Goal: Transaction & Acquisition: Purchase product/service

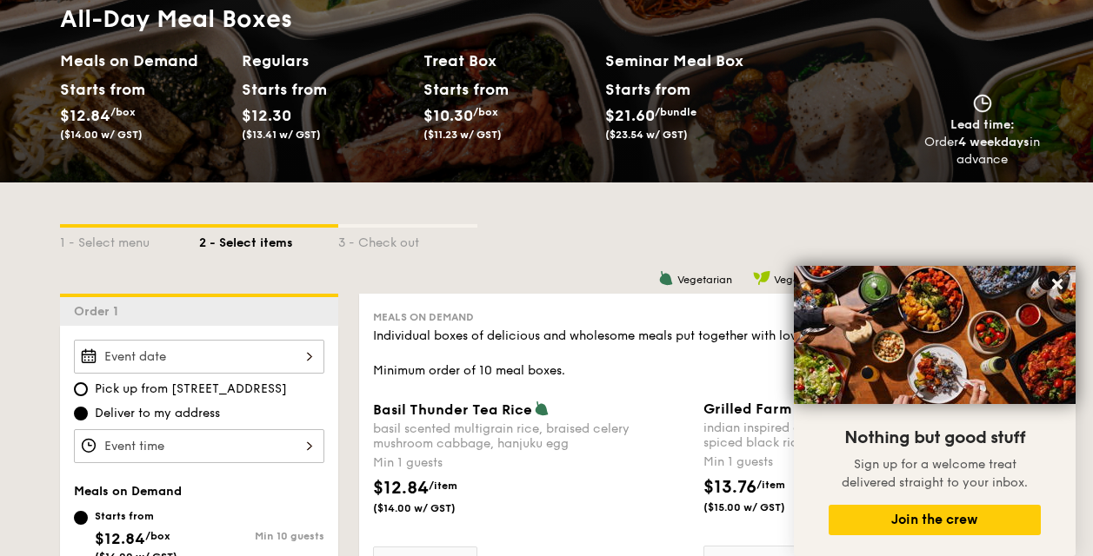
click at [610, 527] on div "$12.84 /item ($14.00 w/ GST)" at bounding box center [531, 506] width 330 height 61
click at [477, 547] on input "0" at bounding box center [425, 564] width 104 height 34
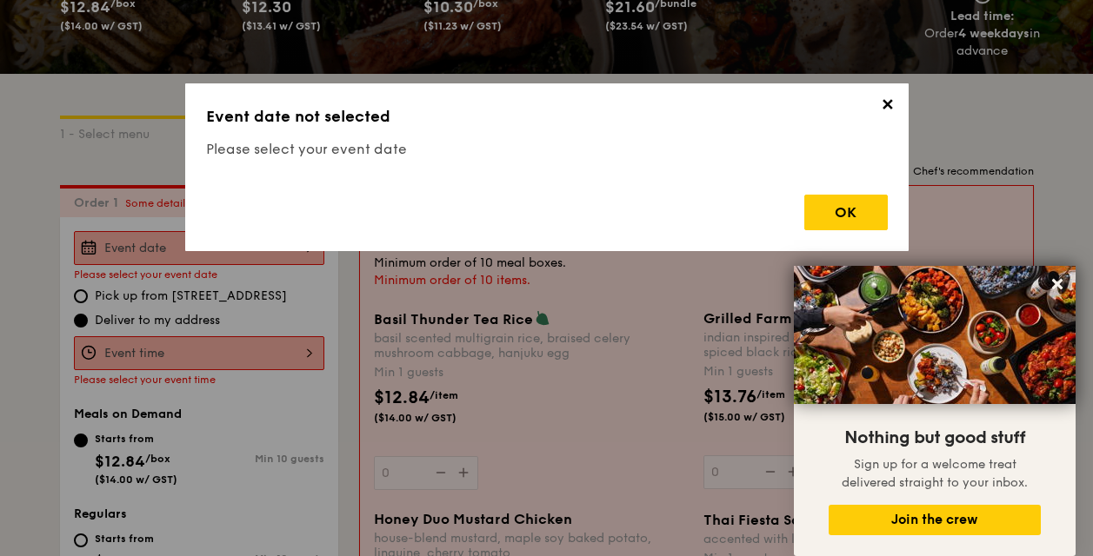
scroll to position [464, 0]
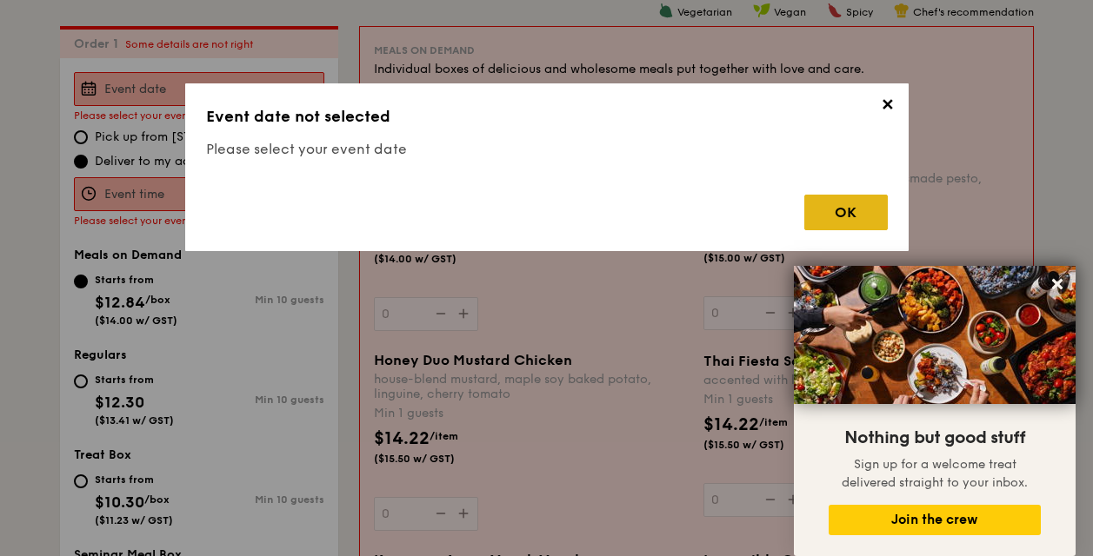
click at [871, 205] on div "OK" at bounding box center [845, 213] width 83 height 36
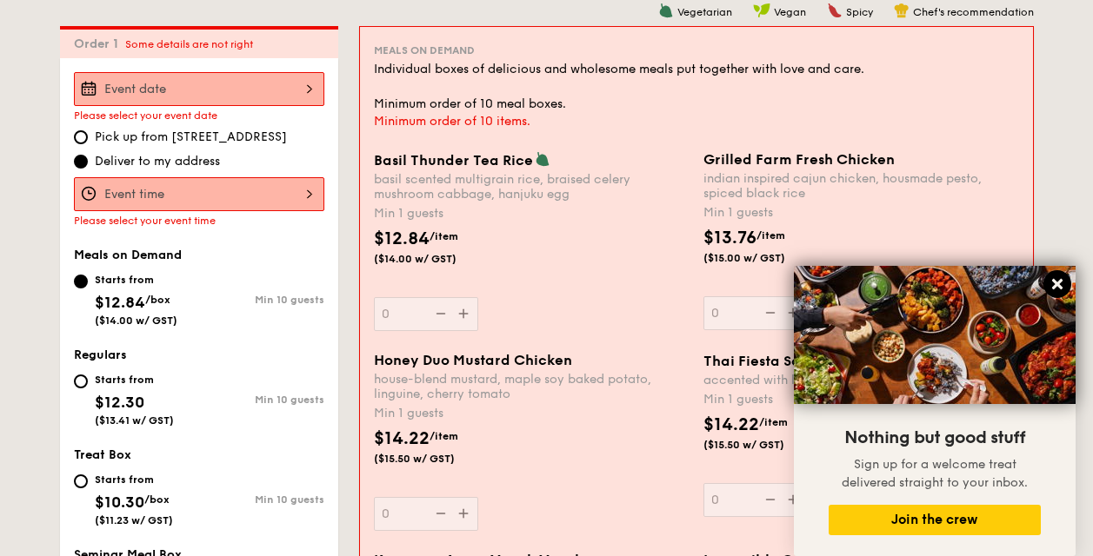
click at [1055, 286] on icon at bounding box center [1057, 284] width 10 height 10
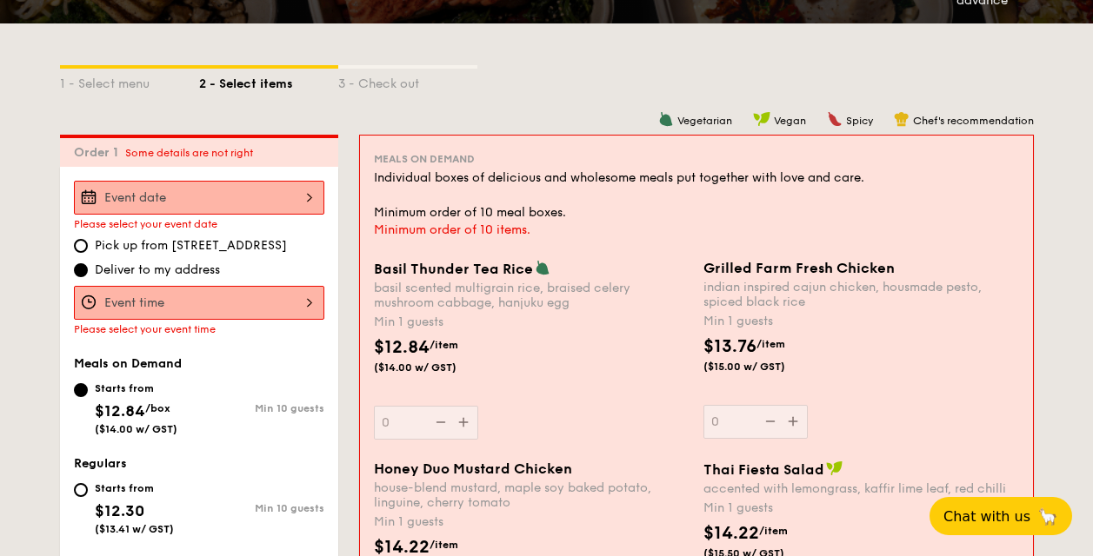
scroll to position [365, 0]
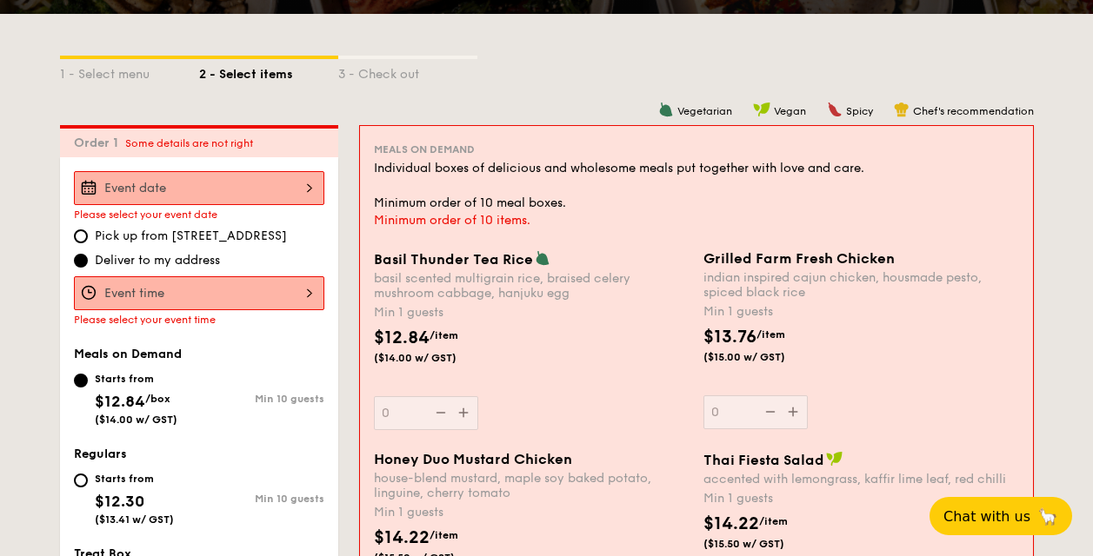
click at [283, 190] on input "Basil Thunder Tea [PERSON_NAME] scented multigrain rice, braised celery mushroo…" at bounding box center [199, 188] width 250 height 34
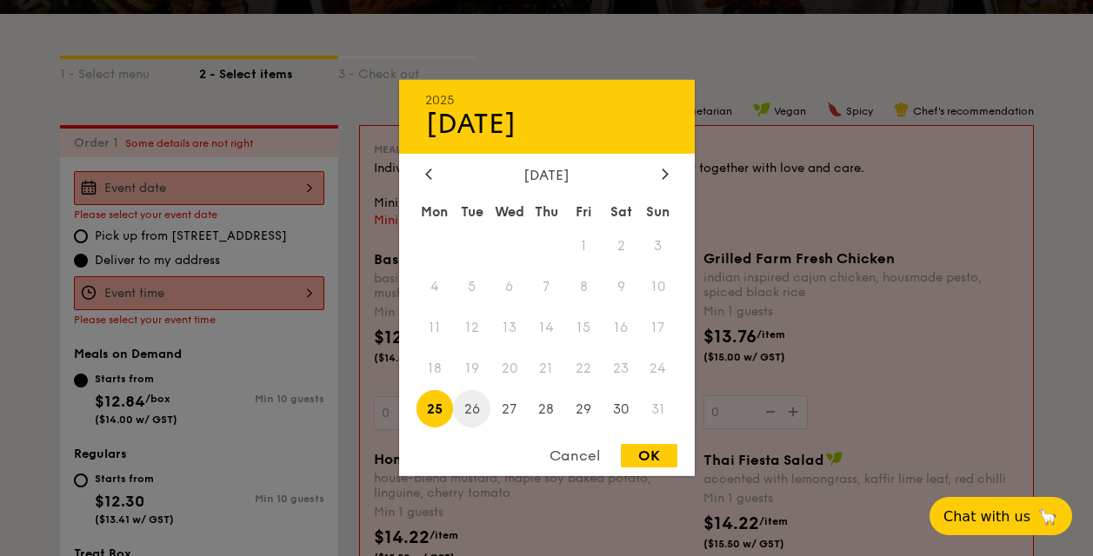
click at [478, 408] on span "26" at bounding box center [471, 408] width 37 height 37
click at [655, 461] on div "OK" at bounding box center [649, 455] width 57 height 23
type input "[DATE]"
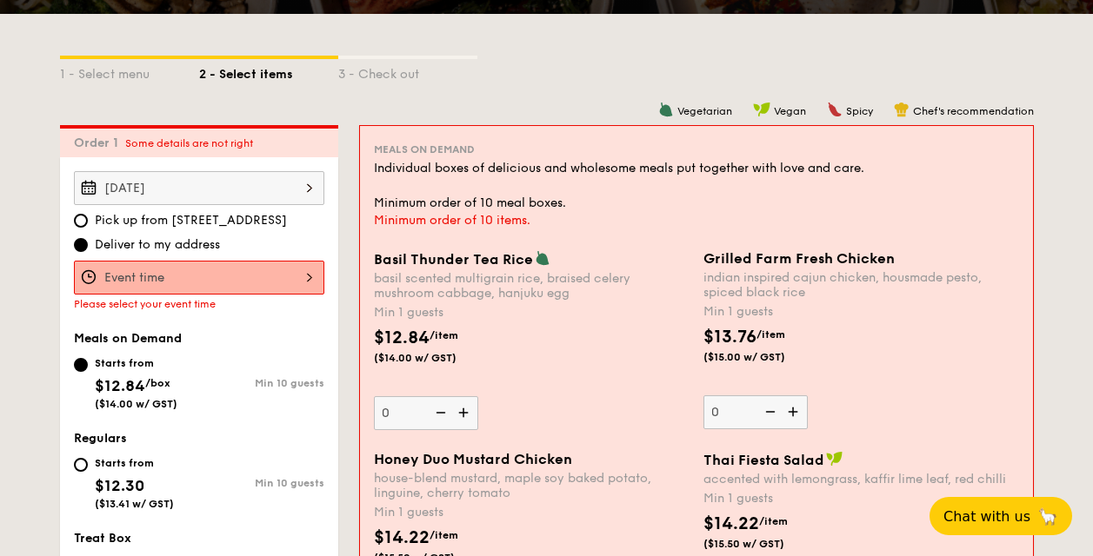
click at [303, 277] on input "Basil Thunder Tea [PERSON_NAME] scented multigrain rice, braised celery mushroo…" at bounding box center [199, 278] width 250 height 34
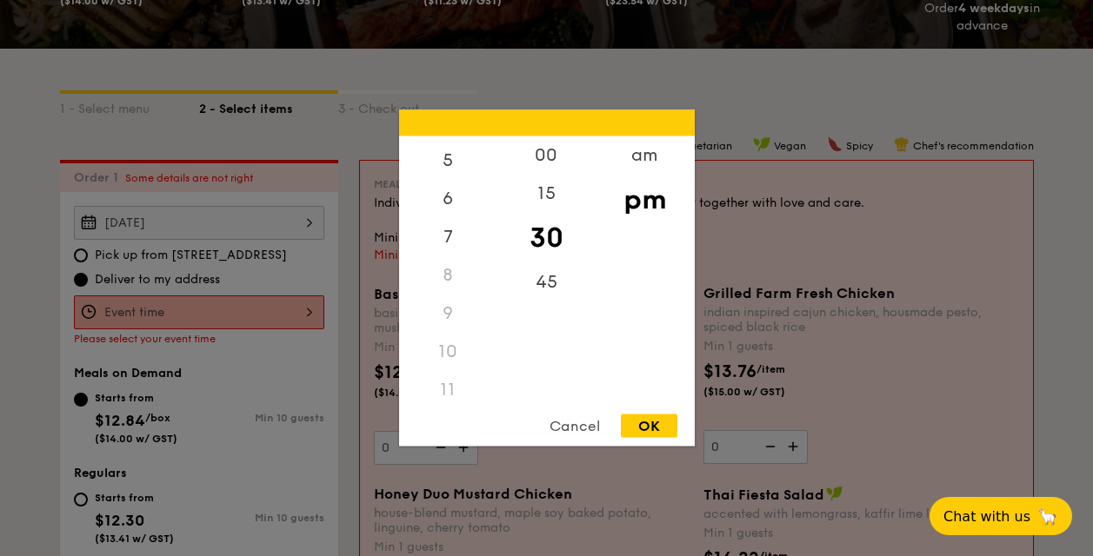
scroll to position [199, 0]
click at [479, 388] on div "11" at bounding box center [448, 389] width 98 height 38
click at [443, 386] on div "11" at bounding box center [448, 389] width 98 height 38
click at [444, 385] on div "11" at bounding box center [448, 389] width 98 height 38
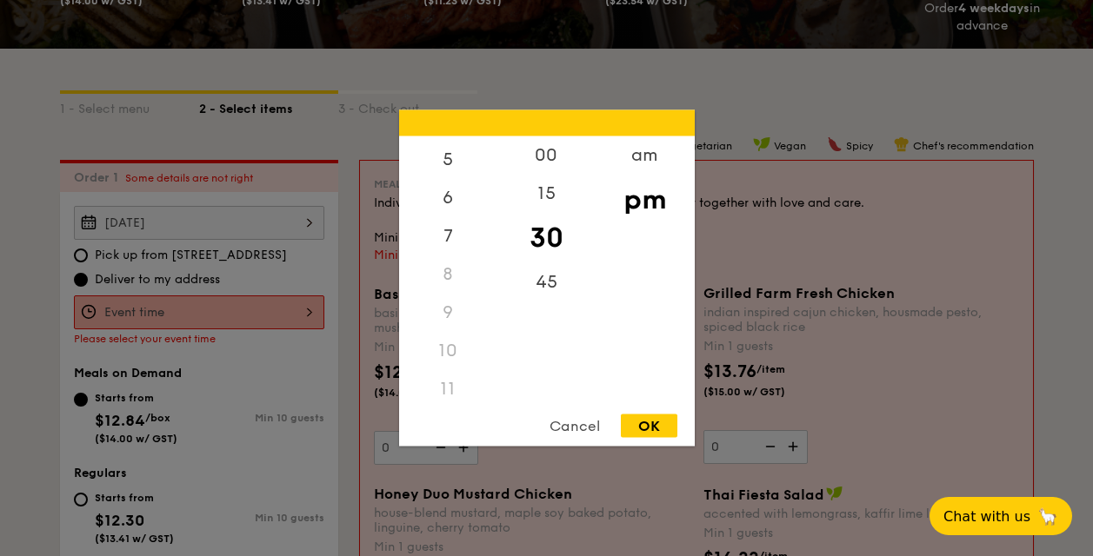
click at [428, 386] on div "11" at bounding box center [448, 389] width 98 height 38
click at [448, 390] on div "11" at bounding box center [448, 389] width 98 height 38
click at [449, 390] on div "11" at bounding box center [448, 389] width 98 height 38
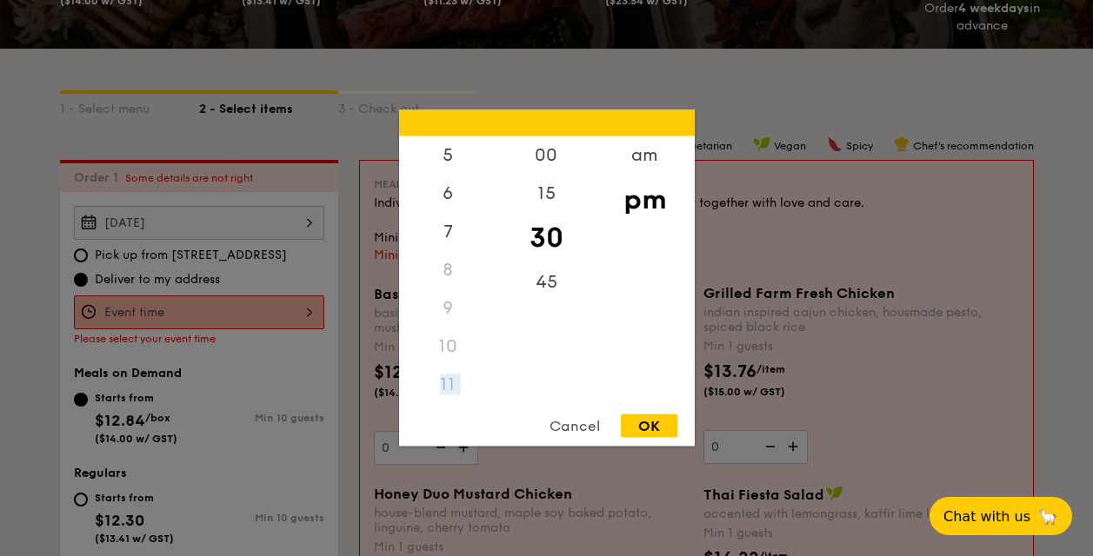
click at [449, 390] on div "11" at bounding box center [448, 385] width 98 height 38
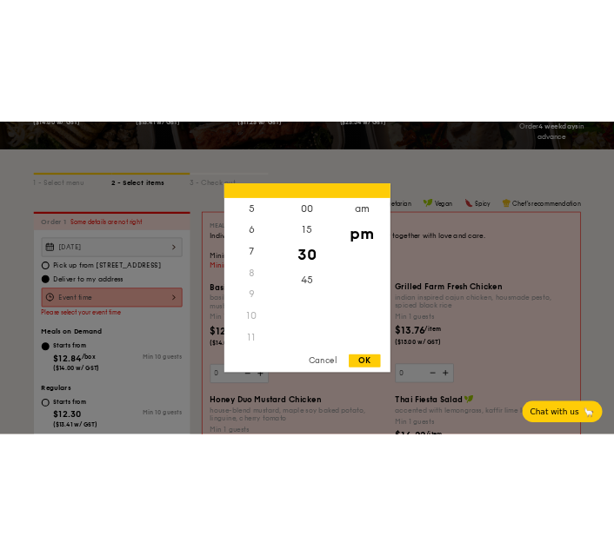
scroll to position [205, 0]
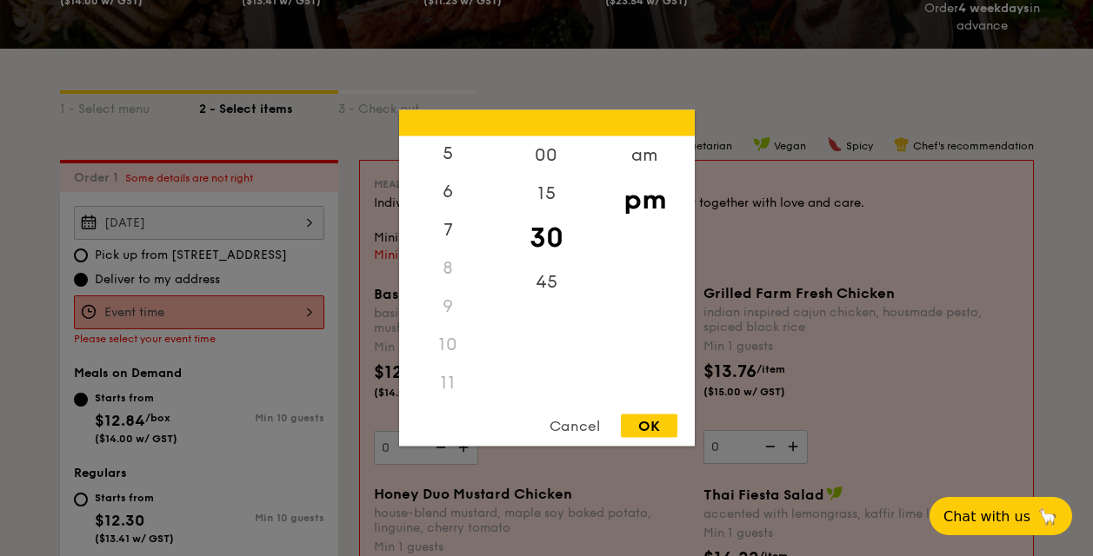
click at [461, 376] on div "11" at bounding box center [448, 383] width 98 height 38
click at [446, 383] on div "11" at bounding box center [448, 383] width 98 height 38
click at [447, 383] on div "11" at bounding box center [448, 383] width 98 height 38
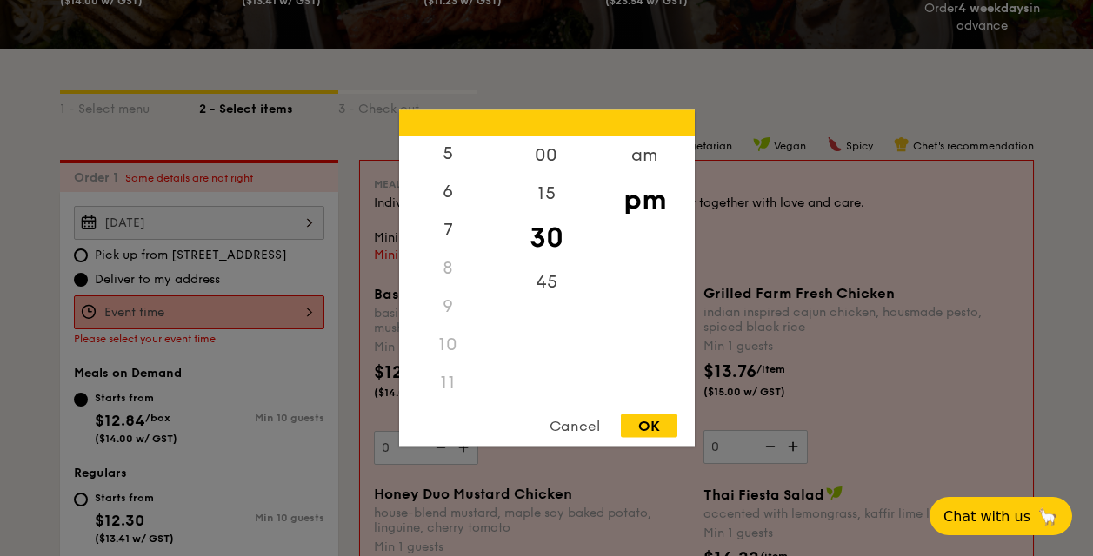
click at [447, 383] on div "11" at bounding box center [448, 383] width 98 height 38
click at [657, 418] on div "OK" at bounding box center [649, 426] width 57 height 23
type input "1:30PM"
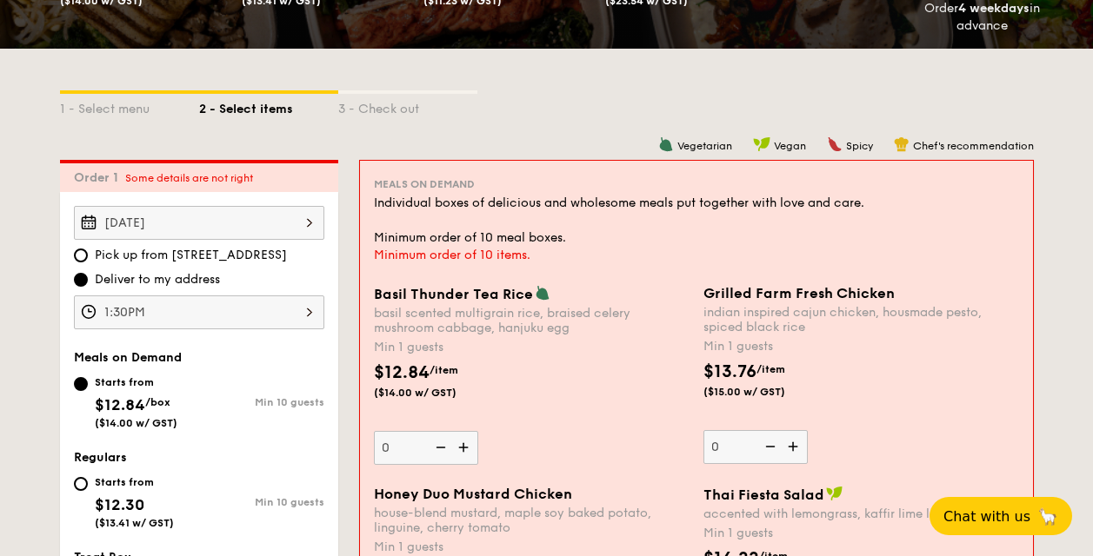
click at [301, 310] on input "1:30PM" at bounding box center [199, 313] width 250 height 34
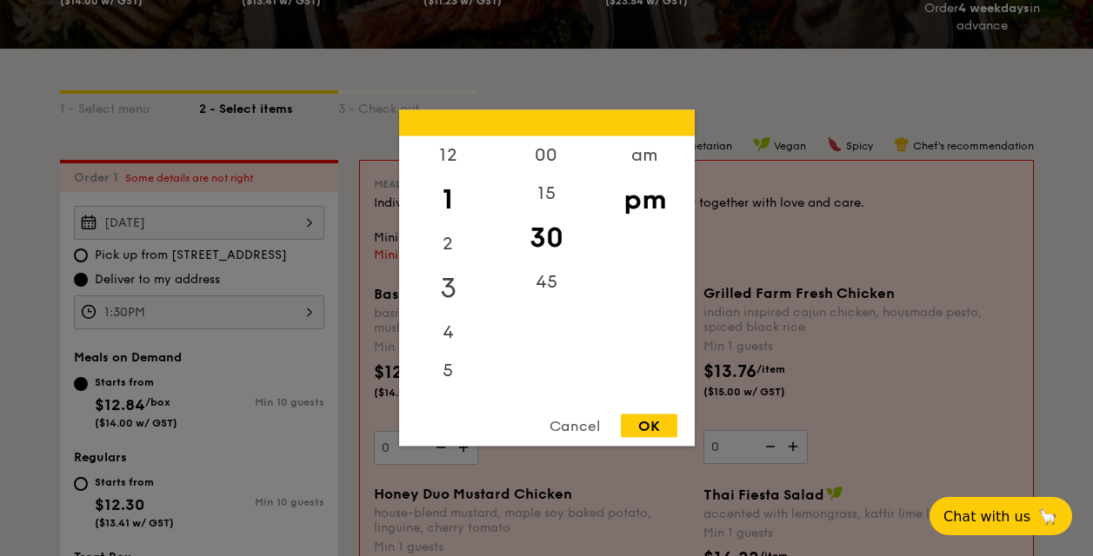
drag, startPoint x: 464, startPoint y: 223, endPoint x: 469, endPoint y: 285, distance: 62.8
click at [469, 286] on div "12 1 2 3 4 5 6 7 8 9 10 11" at bounding box center [448, 269] width 98 height 265
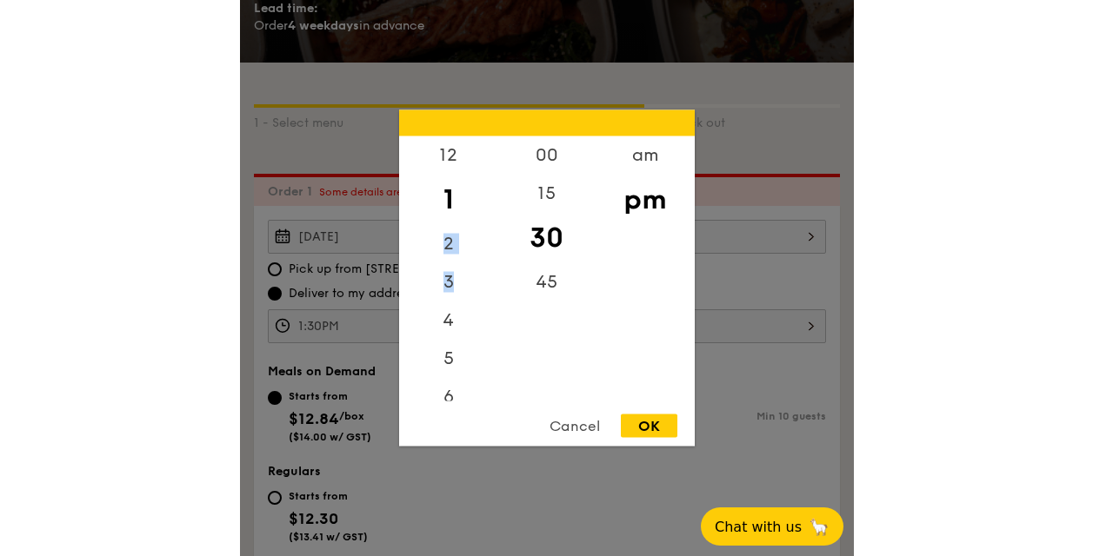
scroll to position [0, 0]
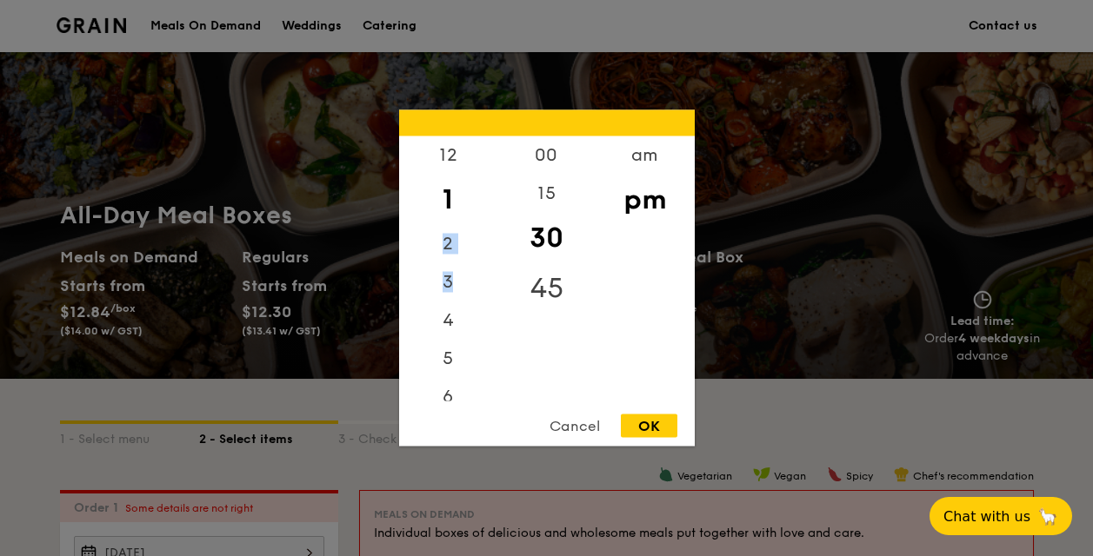
drag, startPoint x: 497, startPoint y: 226, endPoint x: 512, endPoint y: 304, distance: 79.6
click at [512, 303] on div "00 15 30 45" at bounding box center [546, 269] width 98 height 265
click at [454, 396] on div "11" at bounding box center [448, 401] width 98 height 38
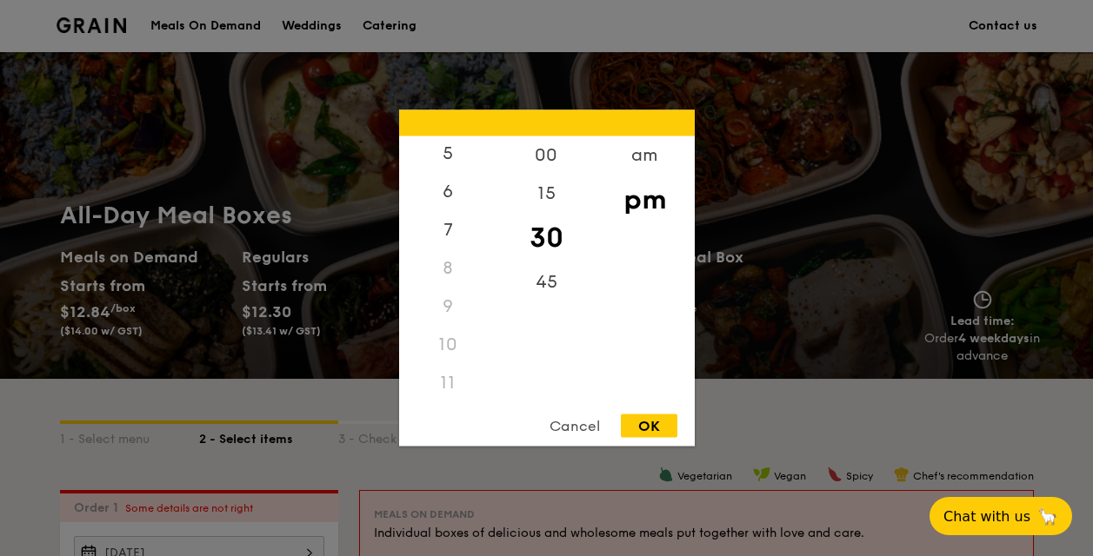
drag, startPoint x: 493, startPoint y: 341, endPoint x: 492, endPoint y: 395, distance: 53.9
click at [492, 395] on div "12 1 2 3 4 5 6 7 8 9 10 11" at bounding box center [448, 269] width 98 height 265
drag, startPoint x: 492, startPoint y: 395, endPoint x: 454, endPoint y: 384, distance: 39.7
click at [454, 384] on div "11" at bounding box center [448, 383] width 98 height 38
drag, startPoint x: 450, startPoint y: 384, endPoint x: 441, endPoint y: 386, distance: 8.9
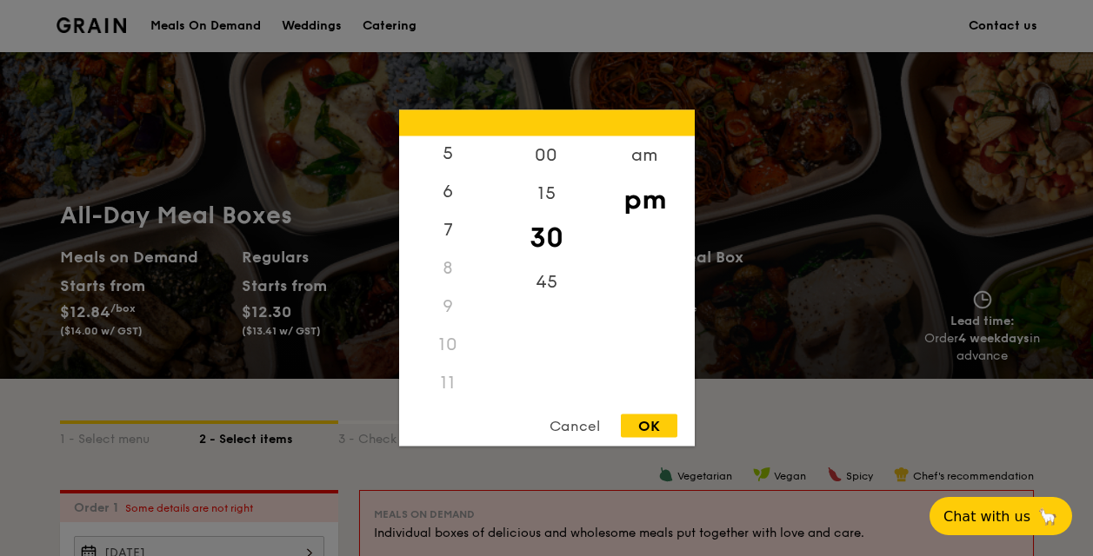
click at [441, 385] on div "11" at bounding box center [448, 383] width 98 height 38
click at [445, 377] on div "11" at bounding box center [448, 383] width 98 height 38
drag, startPoint x: 445, startPoint y: 378, endPoint x: 497, endPoint y: 175, distance: 210.1
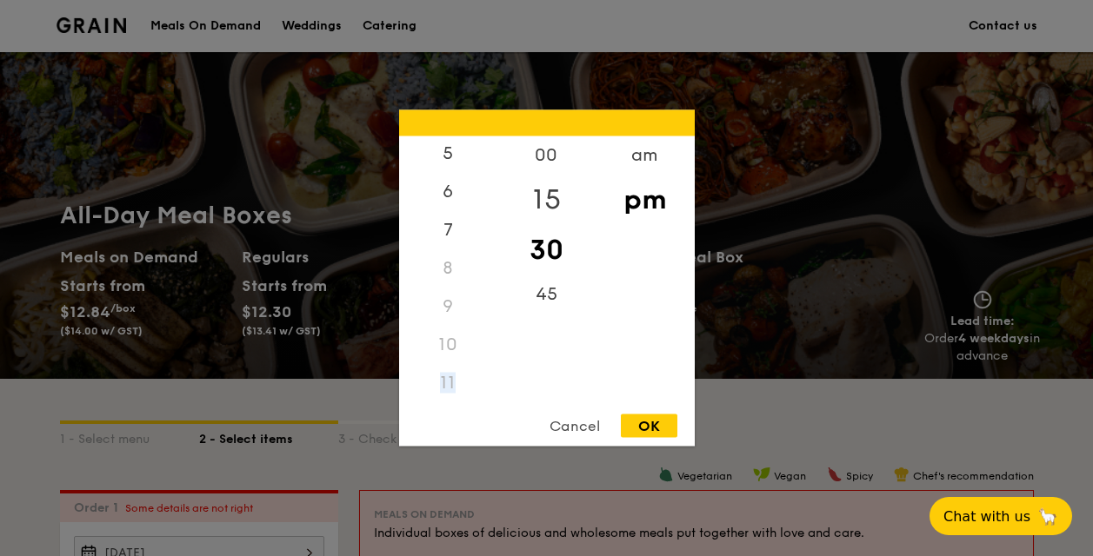
click at [497, 175] on div "15" at bounding box center [546, 200] width 98 height 50
drag, startPoint x: 496, startPoint y: 275, endPoint x: 482, endPoint y: 348, distance: 74.4
click at [482, 348] on div "12 1 2 3 4 5 6 7 8 9 10 11" at bounding box center [448, 269] width 98 height 265
drag, startPoint x: 482, startPoint y: 348, endPoint x: 447, endPoint y: 383, distance: 49.2
click at [447, 382] on div "11" at bounding box center [448, 383] width 98 height 38
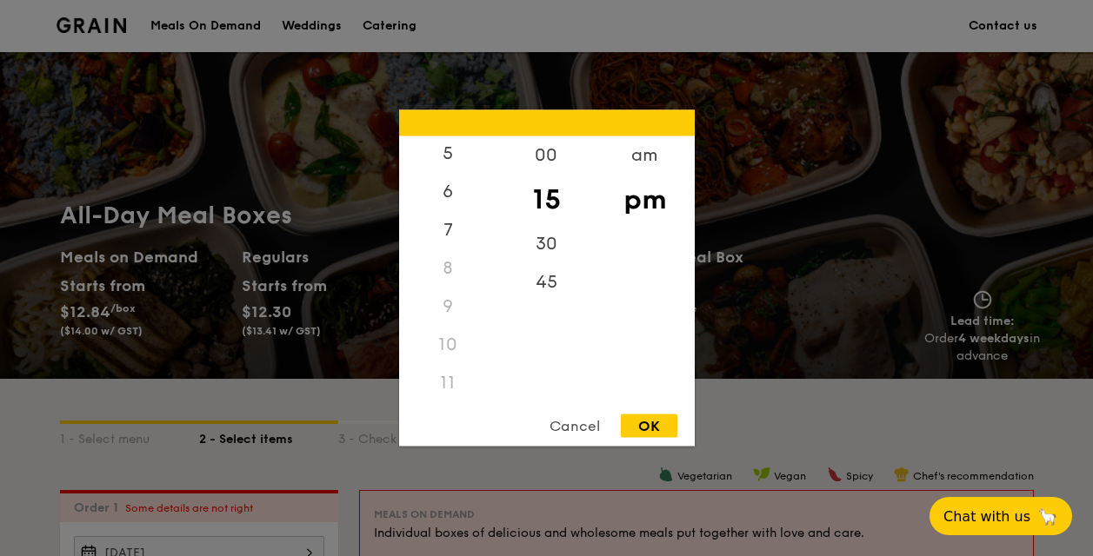
click at [447, 382] on div "11" at bounding box center [448, 383] width 98 height 38
click at [550, 240] on div "30" at bounding box center [546, 250] width 98 height 50
drag, startPoint x: 493, startPoint y: 302, endPoint x: 499, endPoint y: 230, distance: 72.4
click at [499, 230] on div "12 1 2 3 4 5 6 7 8 9 10 11 00 15 30 45 am pm" at bounding box center [547, 269] width 296 height 265
drag, startPoint x: 499, startPoint y: 230, endPoint x: 454, endPoint y: 381, distance: 157.1
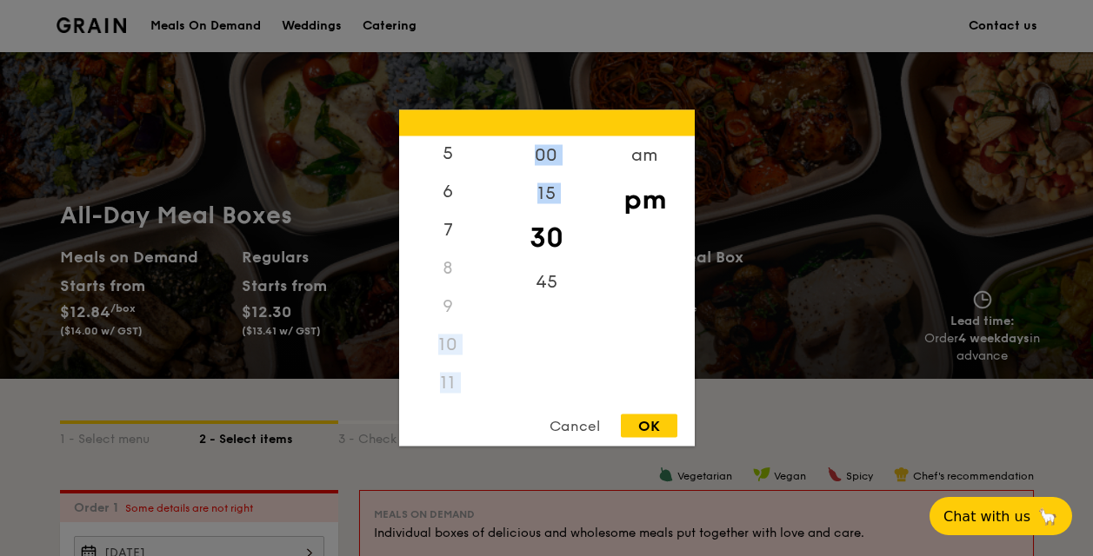
click at [454, 380] on div "11" at bounding box center [448, 383] width 98 height 38
click at [498, 344] on div "00 15 30 45" at bounding box center [546, 269] width 98 height 265
click at [440, 392] on div "11" at bounding box center [448, 383] width 98 height 38
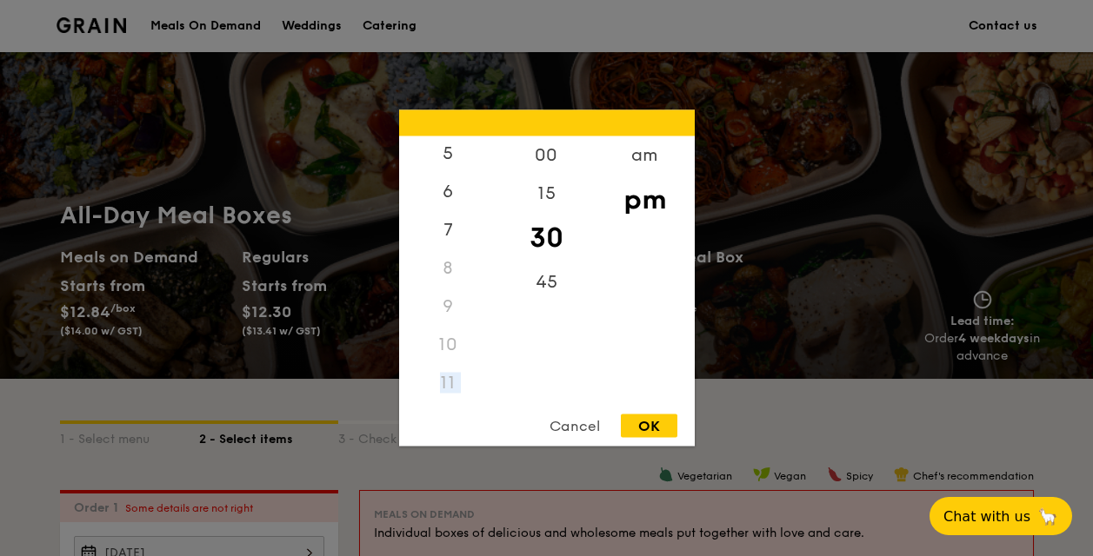
drag, startPoint x: 440, startPoint y: 393, endPoint x: 657, endPoint y: 425, distance: 219.7
click at [657, 425] on div "OK" at bounding box center [649, 426] width 57 height 23
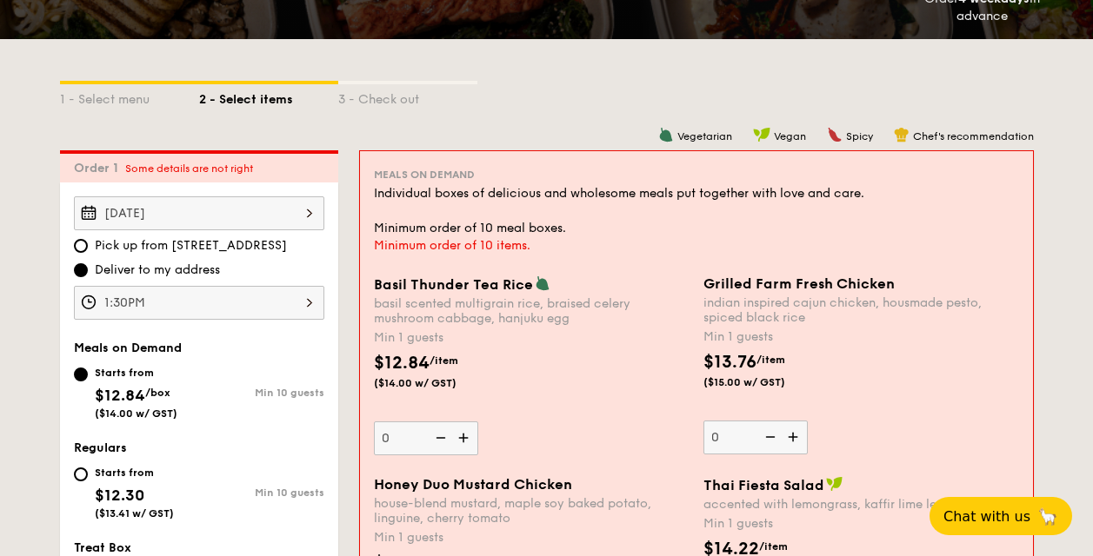
scroll to position [315, 0]
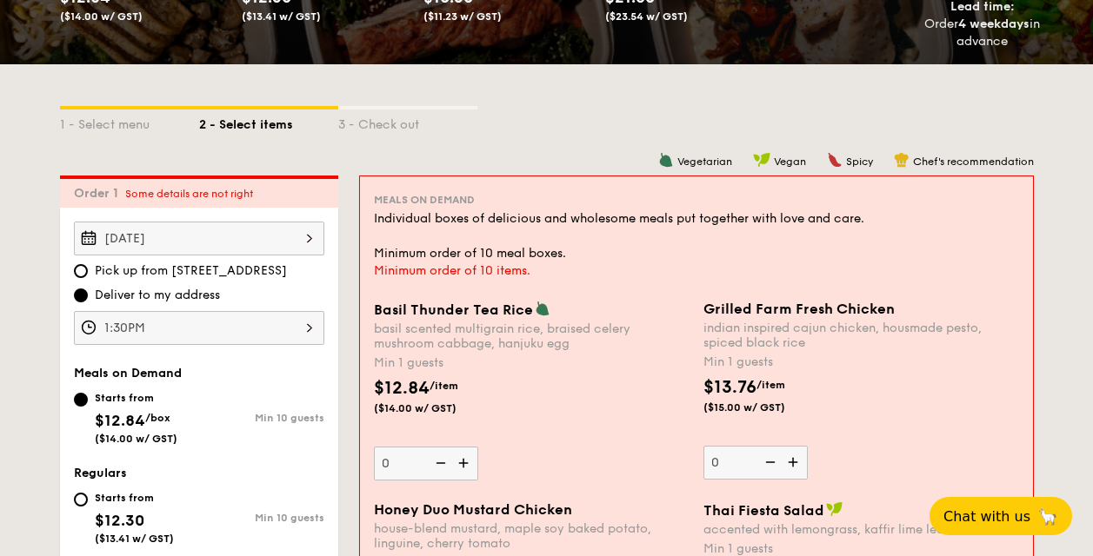
click at [303, 339] on input "1:30PM" at bounding box center [199, 328] width 250 height 34
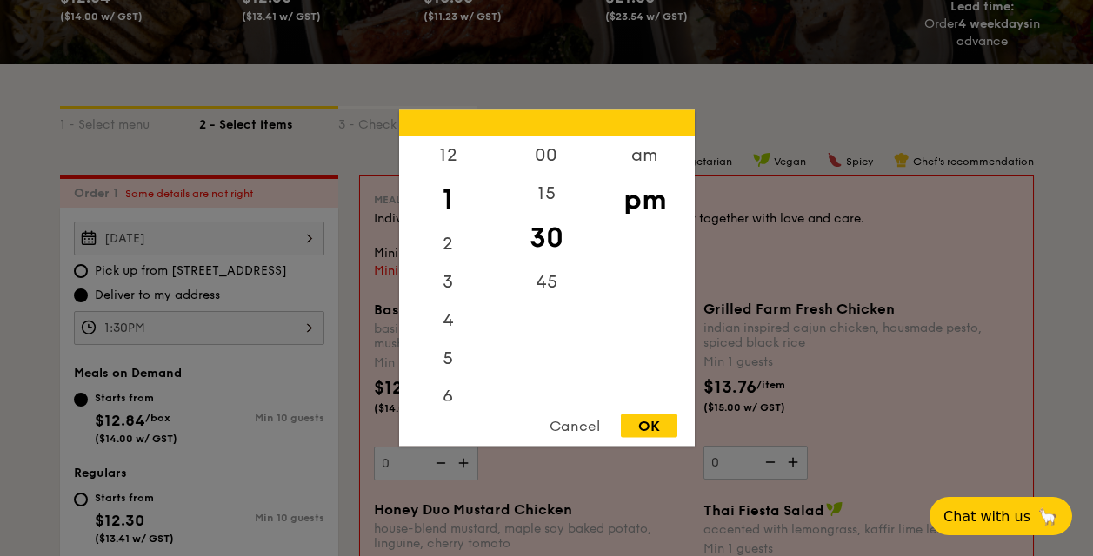
click at [303, 339] on div at bounding box center [546, 278] width 1093 height 556
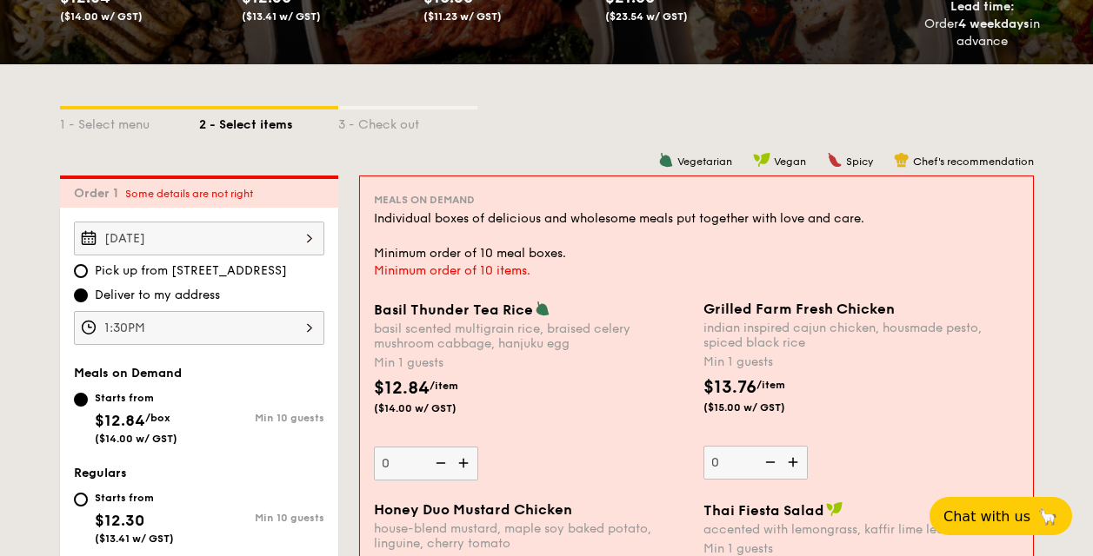
click at [316, 323] on input "1:30PM" at bounding box center [199, 328] width 250 height 34
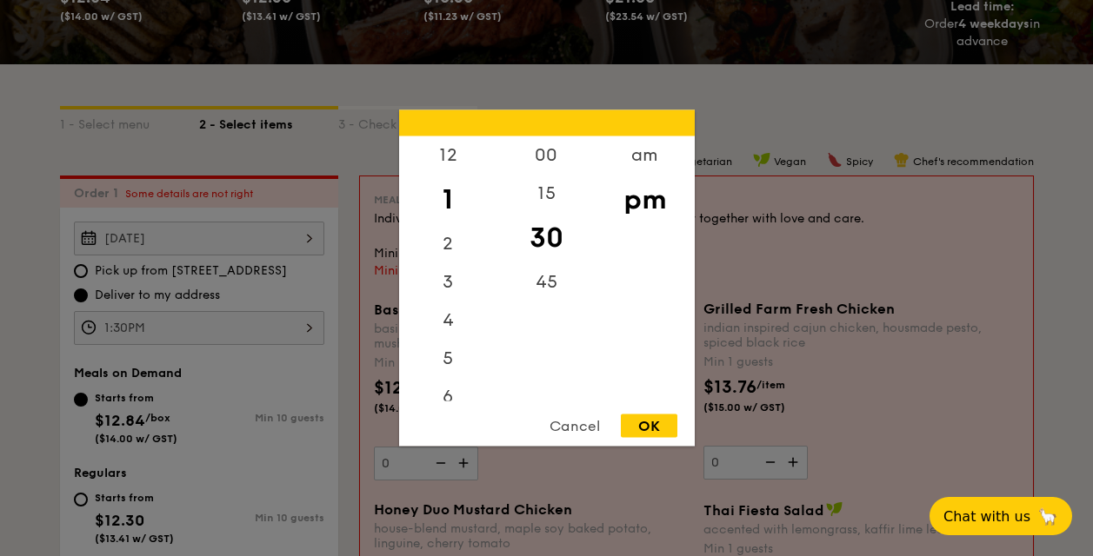
drag, startPoint x: 499, startPoint y: 222, endPoint x: 494, endPoint y: 268, distance: 46.4
drag, startPoint x: 493, startPoint y: 268, endPoint x: 478, endPoint y: 210, distance: 60.1
click at [478, 210] on div "1" at bounding box center [448, 200] width 98 height 50
drag, startPoint x: 498, startPoint y: 177, endPoint x: 501, endPoint y: 346, distance: 169.6
click at [505, 340] on div "00 15 30 45" at bounding box center [546, 269] width 98 height 265
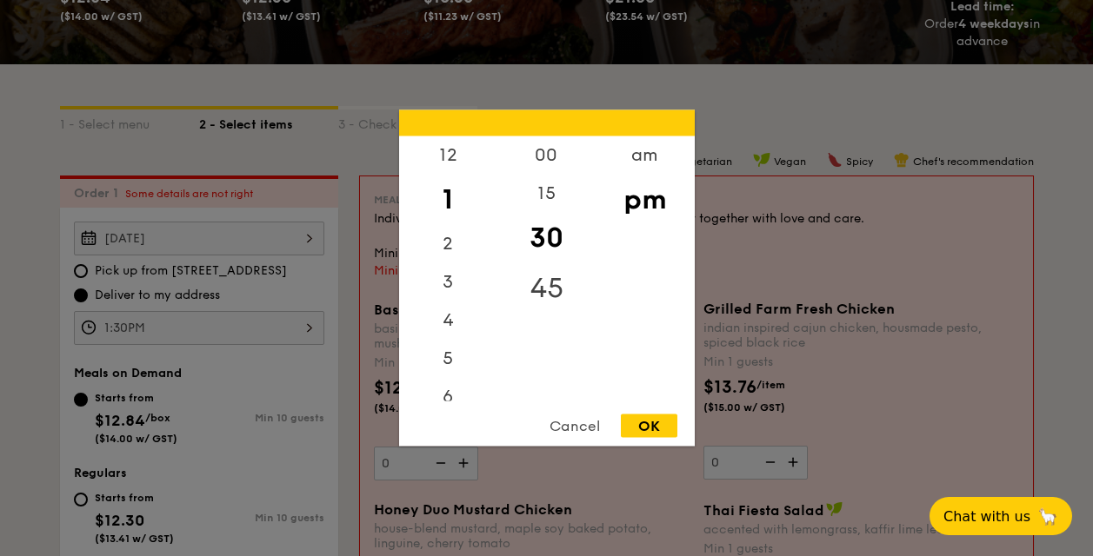
drag, startPoint x: 496, startPoint y: 270, endPoint x: 497, endPoint y: 310, distance: 40.9
click at [497, 304] on div "12 1 2 3 4 5 6 7 8 9 10 11 00 15 30 45 am pm" at bounding box center [547, 269] width 296 height 265
click at [497, 304] on div "45" at bounding box center [546, 288] width 98 height 50
click at [475, 204] on div "1" at bounding box center [448, 200] width 98 height 50
click at [643, 162] on div "am" at bounding box center [645, 162] width 98 height 50
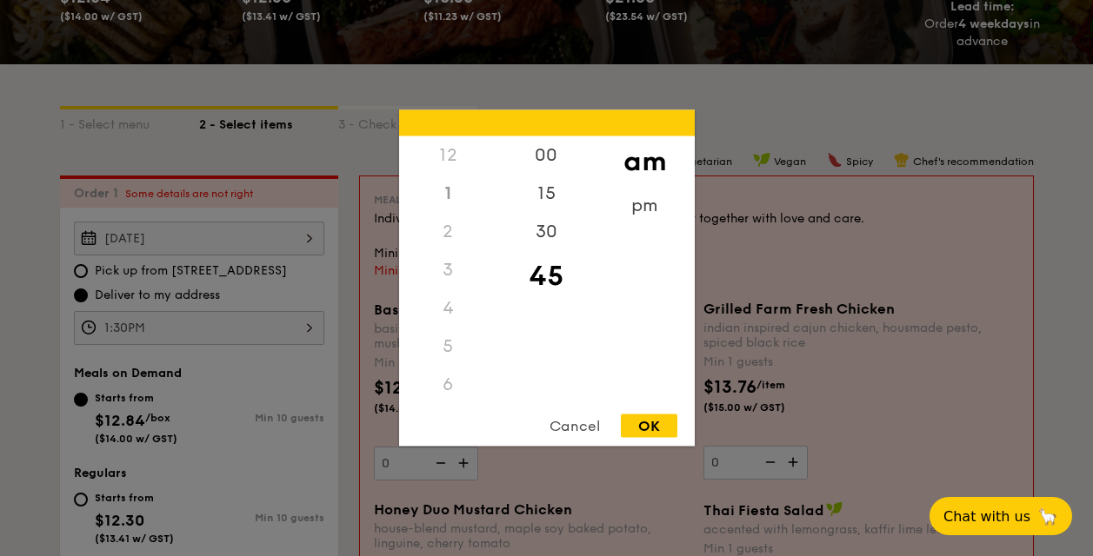
click at [643, 162] on div "am" at bounding box center [645, 162] width 98 height 50
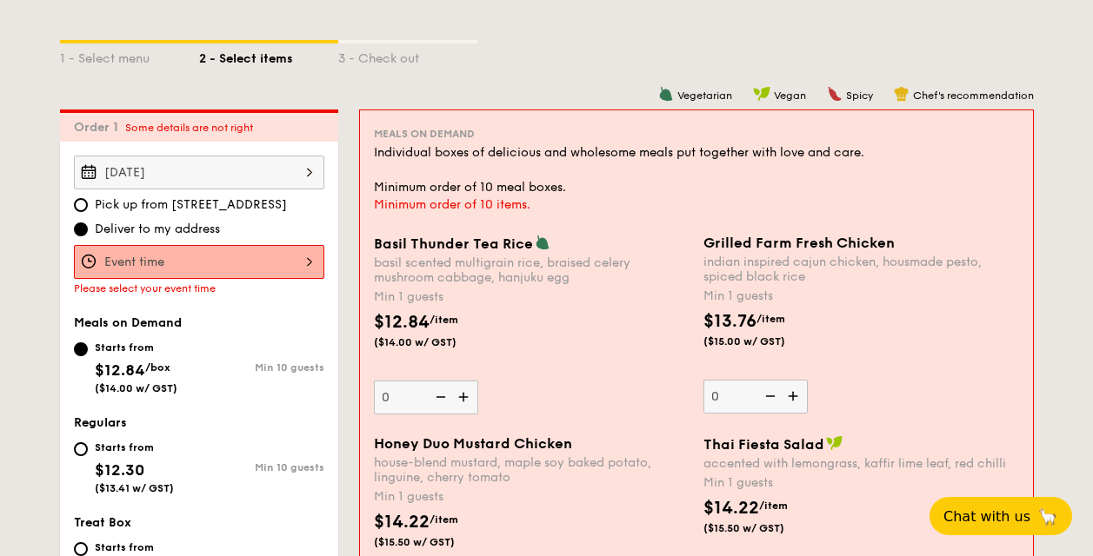
scroll to position [315, 0]
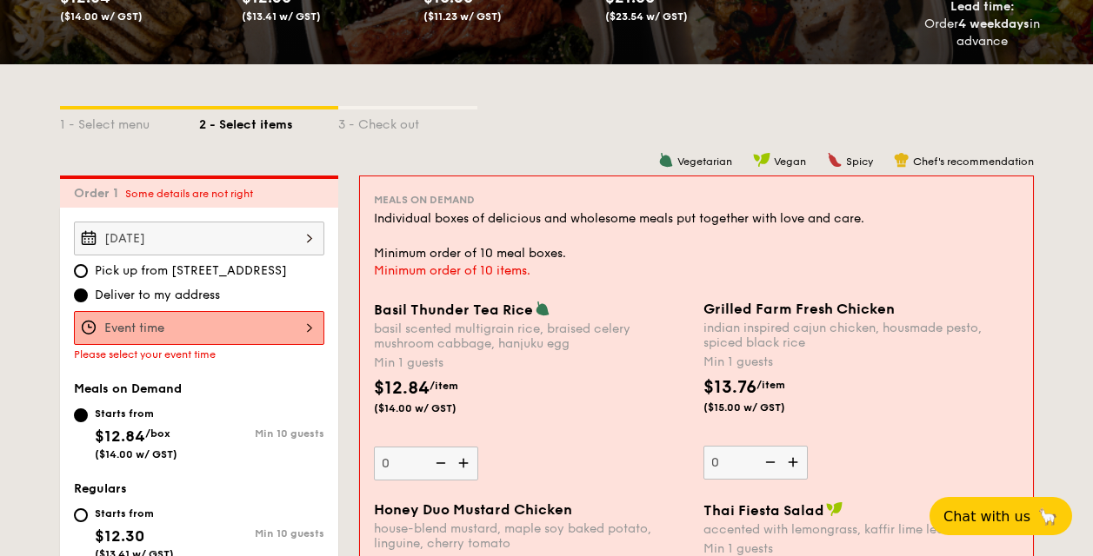
click at [230, 324] on input "Basil Thunder Tea [PERSON_NAME] scented multigrain rice, braised celery mushroo…" at bounding box center [199, 328] width 250 height 34
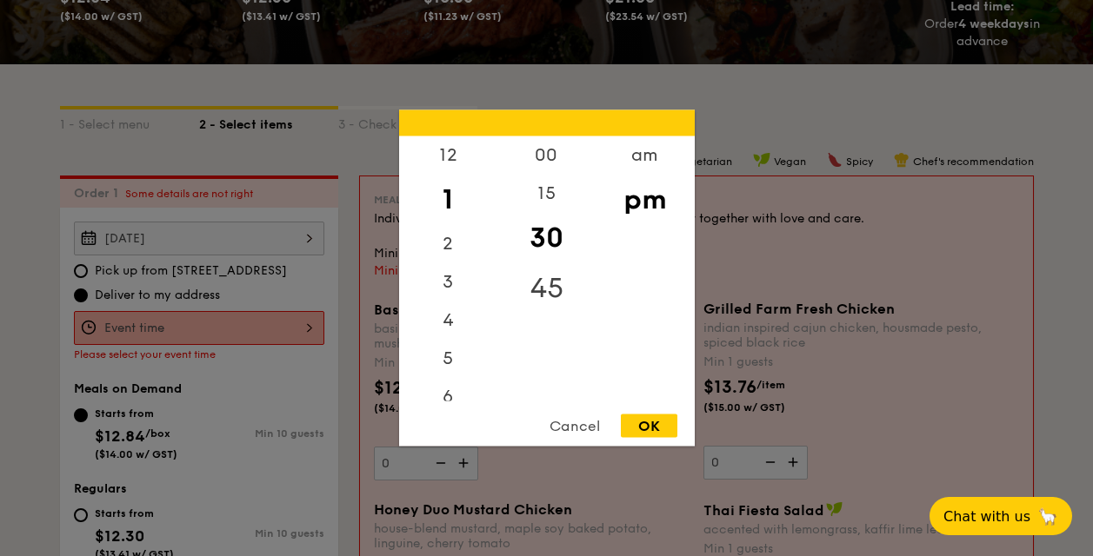
drag, startPoint x: 498, startPoint y: 270, endPoint x: 496, endPoint y: 312, distance: 42.6
click at [497, 313] on div "00 15 30 45" at bounding box center [546, 269] width 98 height 265
drag, startPoint x: 496, startPoint y: 282, endPoint x: 497, endPoint y: 348, distance: 66.1
click at [442, 376] on div "11" at bounding box center [448, 383] width 98 height 38
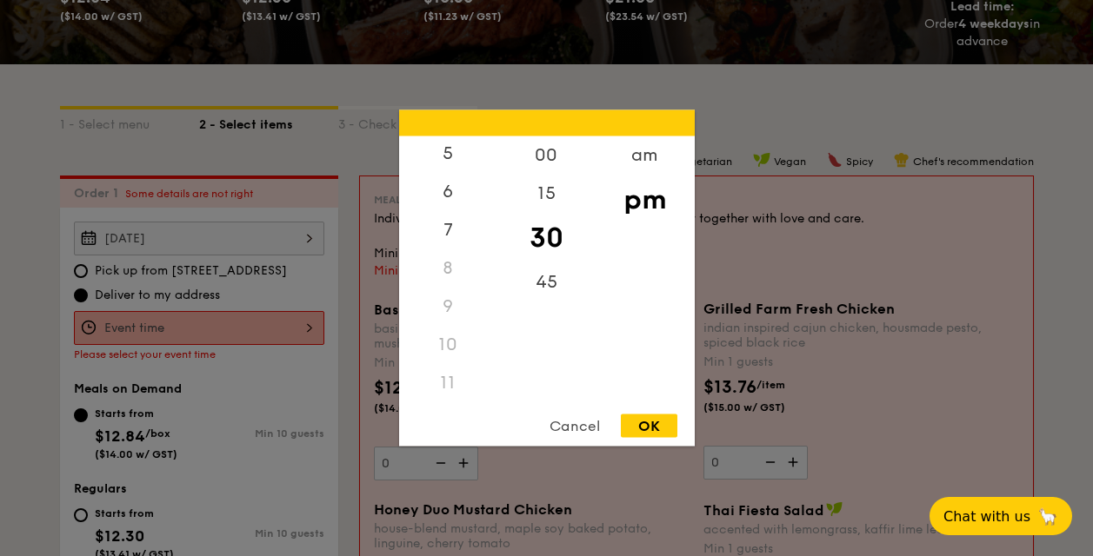
click at [442, 376] on div "11" at bounding box center [448, 383] width 98 height 38
click at [440, 369] on div "11" at bounding box center [448, 383] width 98 height 38
click at [553, 235] on div "30" at bounding box center [546, 238] width 98 height 50
click at [660, 423] on div "OK" at bounding box center [649, 426] width 57 height 23
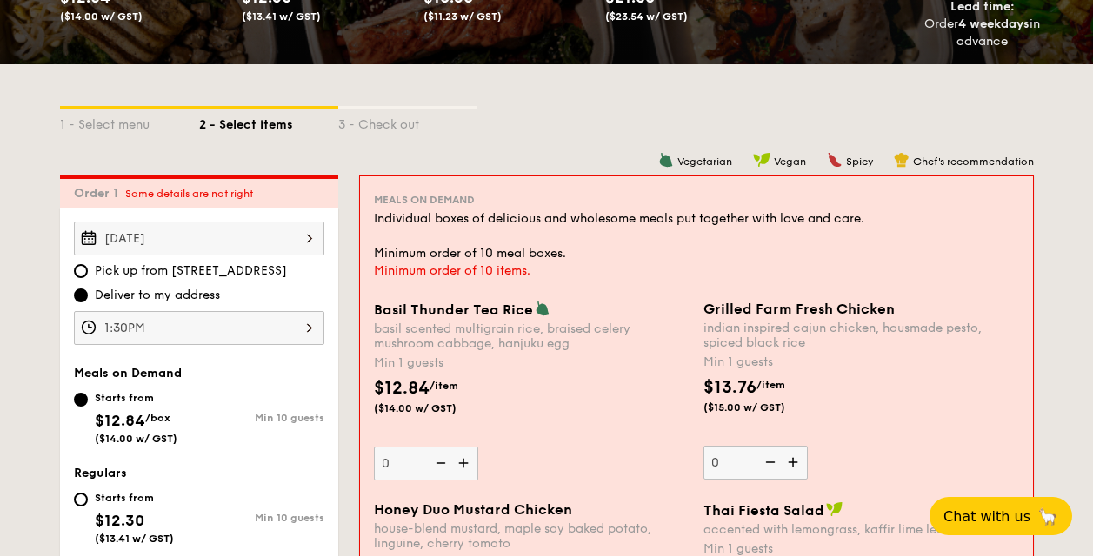
click at [318, 329] on input "1:30PM" at bounding box center [199, 328] width 250 height 34
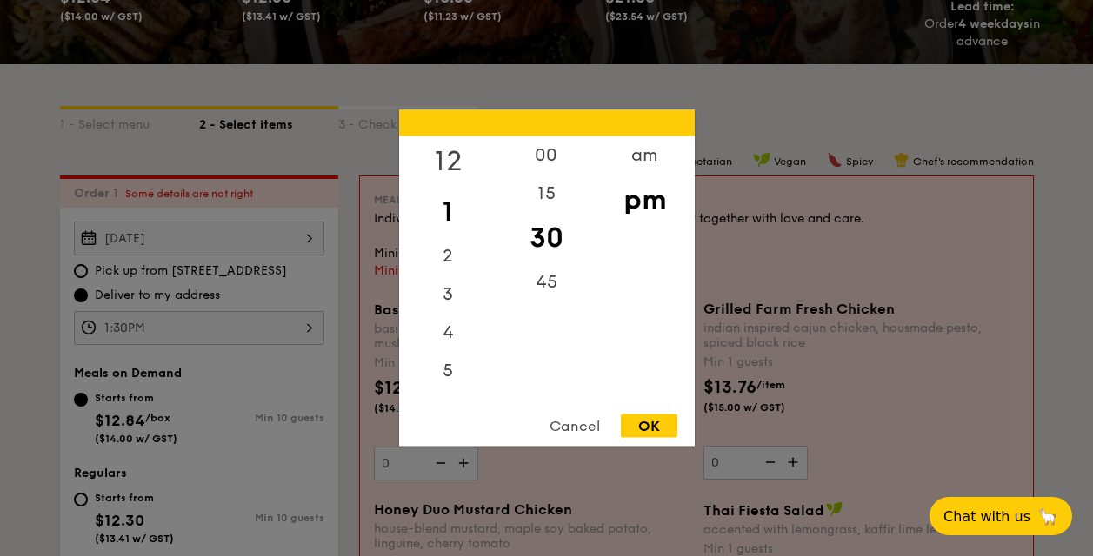
click at [452, 169] on div "12" at bounding box center [448, 162] width 98 height 50
click at [538, 161] on div "00" at bounding box center [546, 162] width 98 height 50
click at [656, 436] on div "OK" at bounding box center [649, 426] width 57 height 23
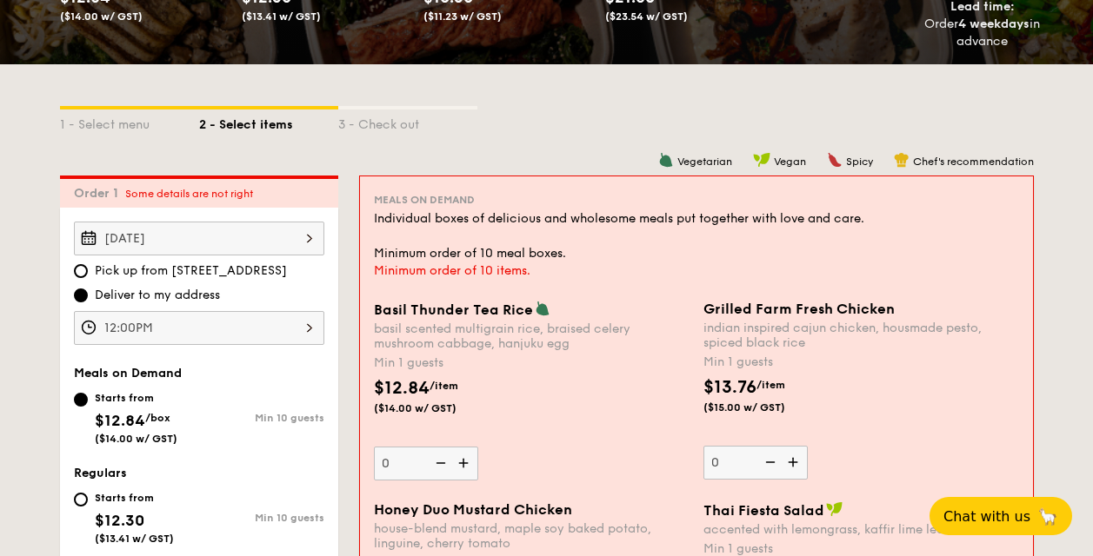
click at [293, 317] on input "12:00PM" at bounding box center [199, 328] width 250 height 34
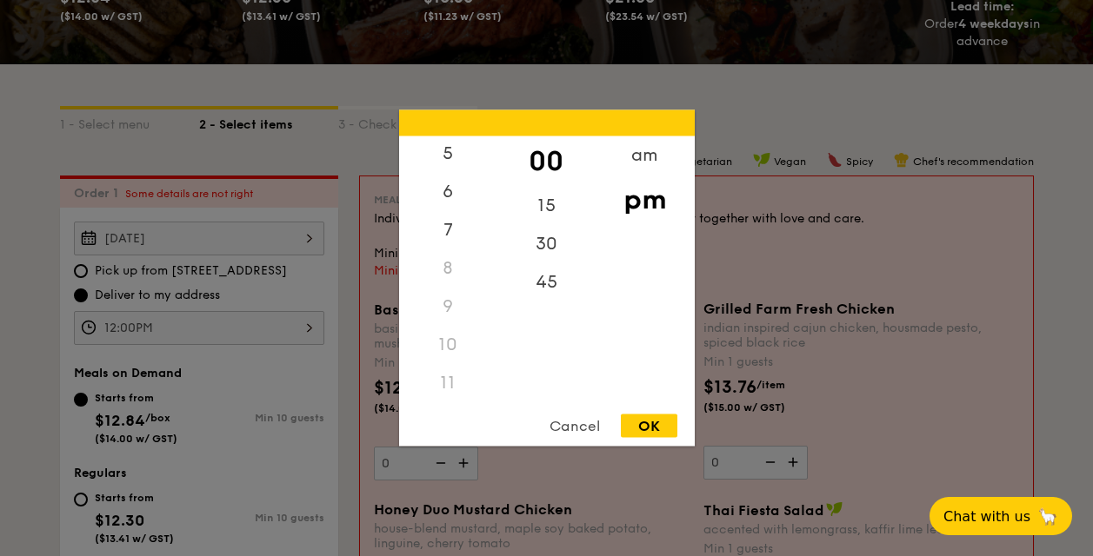
click at [452, 382] on div "11" at bounding box center [448, 383] width 98 height 38
click at [451, 380] on div "11" at bounding box center [448, 383] width 98 height 38
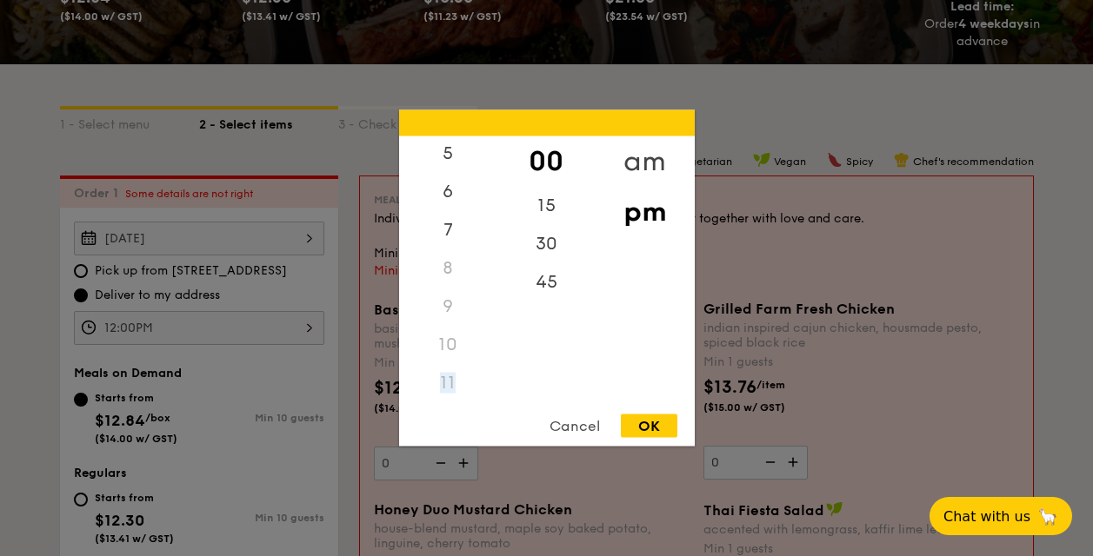
click at [656, 155] on div "am" at bounding box center [645, 162] width 98 height 50
click at [447, 398] on div "11" at bounding box center [448, 390] width 98 height 50
click at [543, 245] on div "30" at bounding box center [546, 250] width 98 height 50
click at [659, 428] on div "OK" at bounding box center [649, 426] width 57 height 23
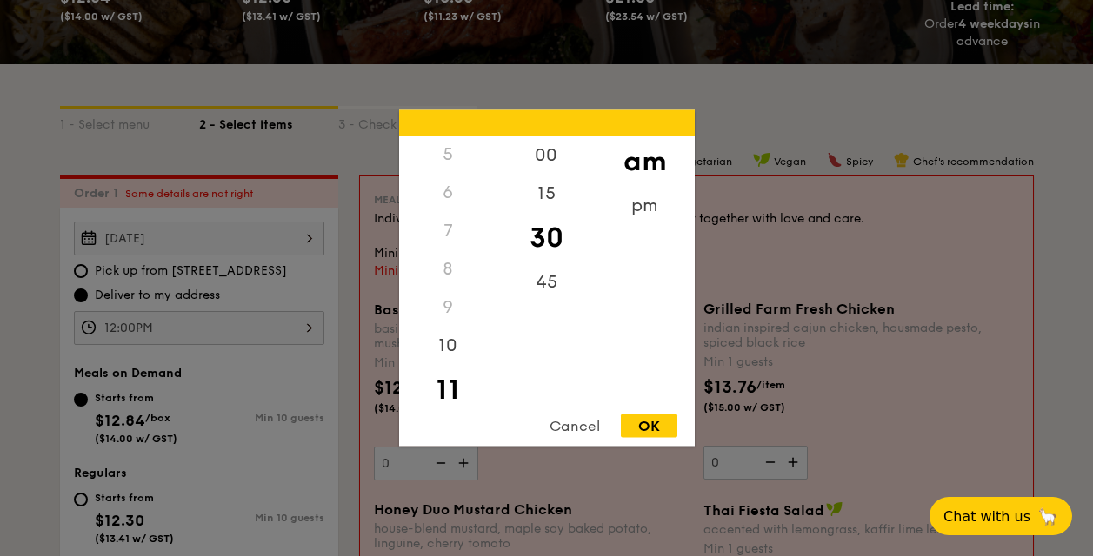
type input "11:30AM"
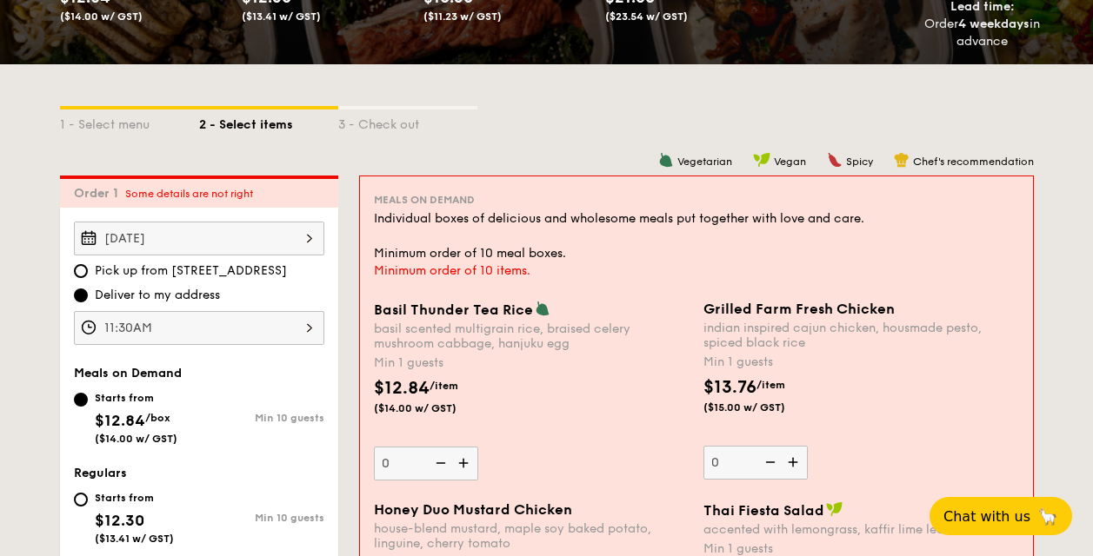
click at [659, 425] on div "$12.84 /item ($14.00 w/ GST)" at bounding box center [532, 406] width 330 height 61
click at [478, 447] on input "0" at bounding box center [426, 464] width 104 height 34
click at [524, 511] on span "Honey Duo Mustard Chicken" at bounding box center [473, 510] width 198 height 17
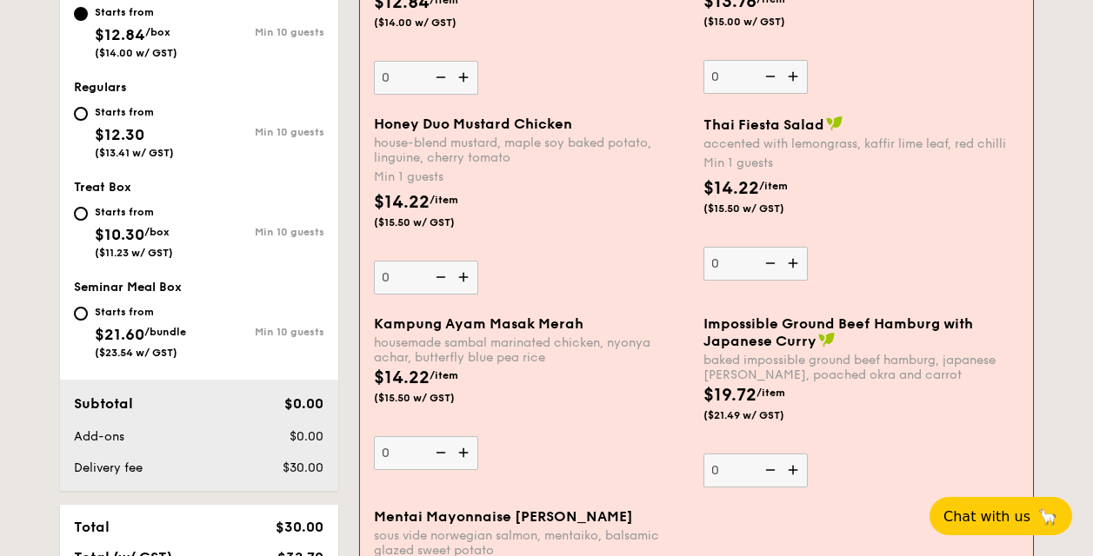
drag, startPoint x: 1096, startPoint y: 77, endPoint x: 670, endPoint y: 261, distance: 465.0
click at [670, 261] on div "Honey Duo Mustard Chicken house-blend mustard, maple soy baked potato, linguine…" at bounding box center [532, 205] width 316 height 179
click at [478, 261] on input "0" at bounding box center [426, 278] width 104 height 34
drag, startPoint x: 1096, startPoint y: 109, endPoint x: 31, endPoint y: 310, distance: 1083.9
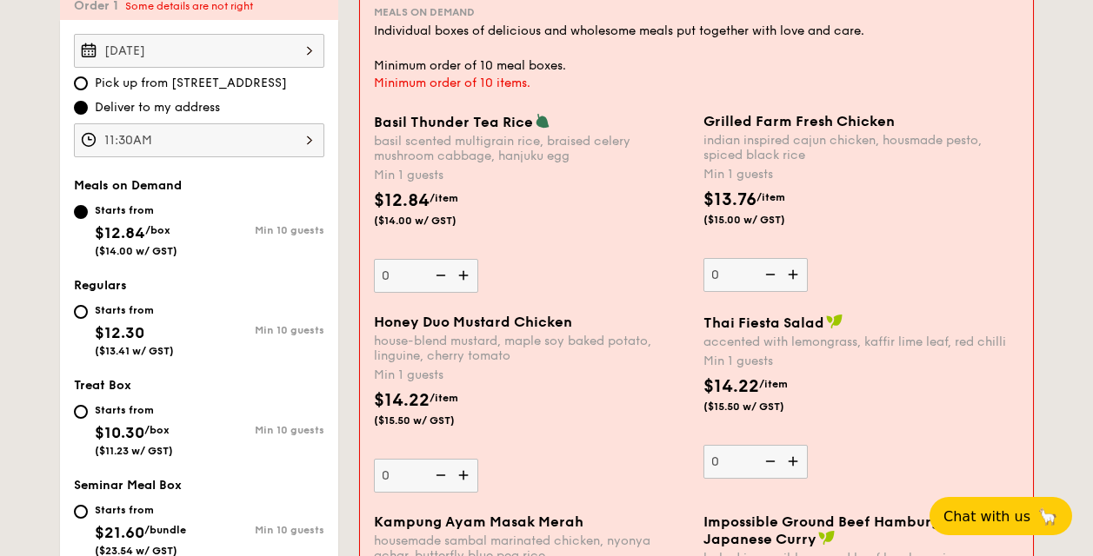
scroll to position [513, 0]
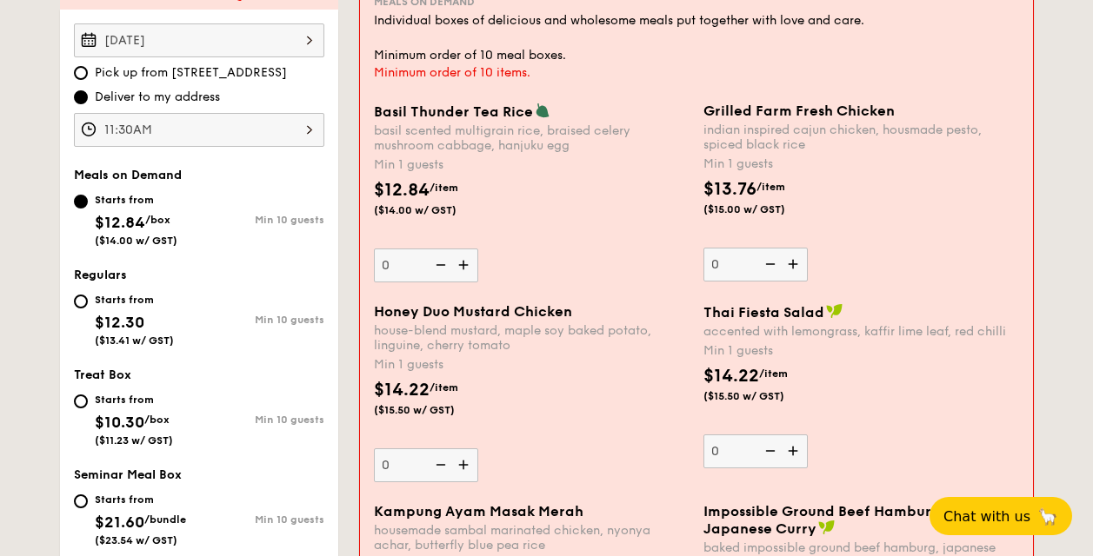
click at [462, 266] on img at bounding box center [465, 265] width 26 height 33
click at [462, 266] on input "0" at bounding box center [426, 266] width 104 height 34
click at [461, 263] on img at bounding box center [465, 265] width 26 height 33
click at [461, 263] on input "1" at bounding box center [426, 266] width 104 height 34
type input "2"
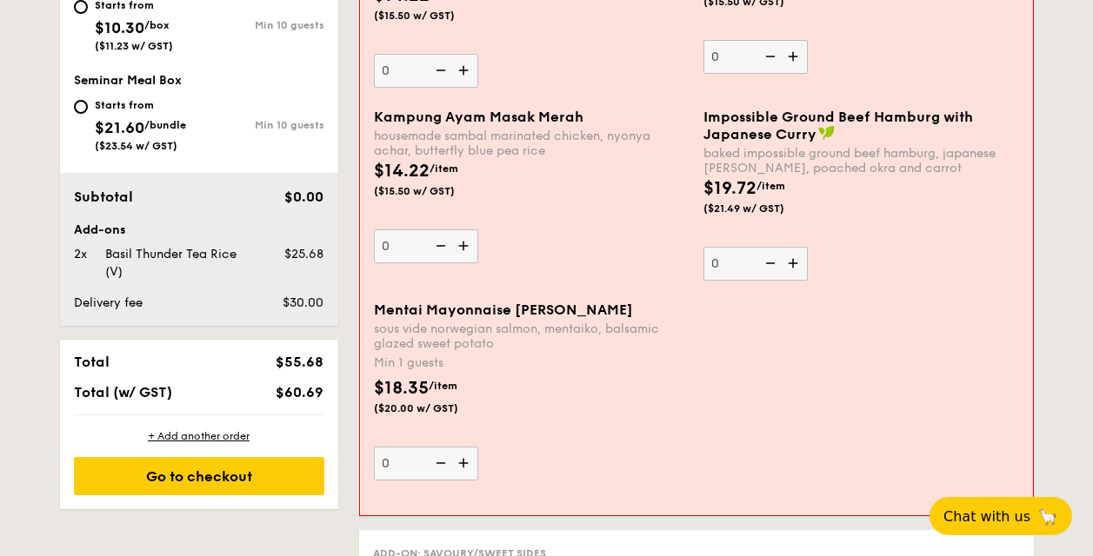
scroll to position [903, 0]
